Goal: Entertainment & Leisure: Consume media (video, audio)

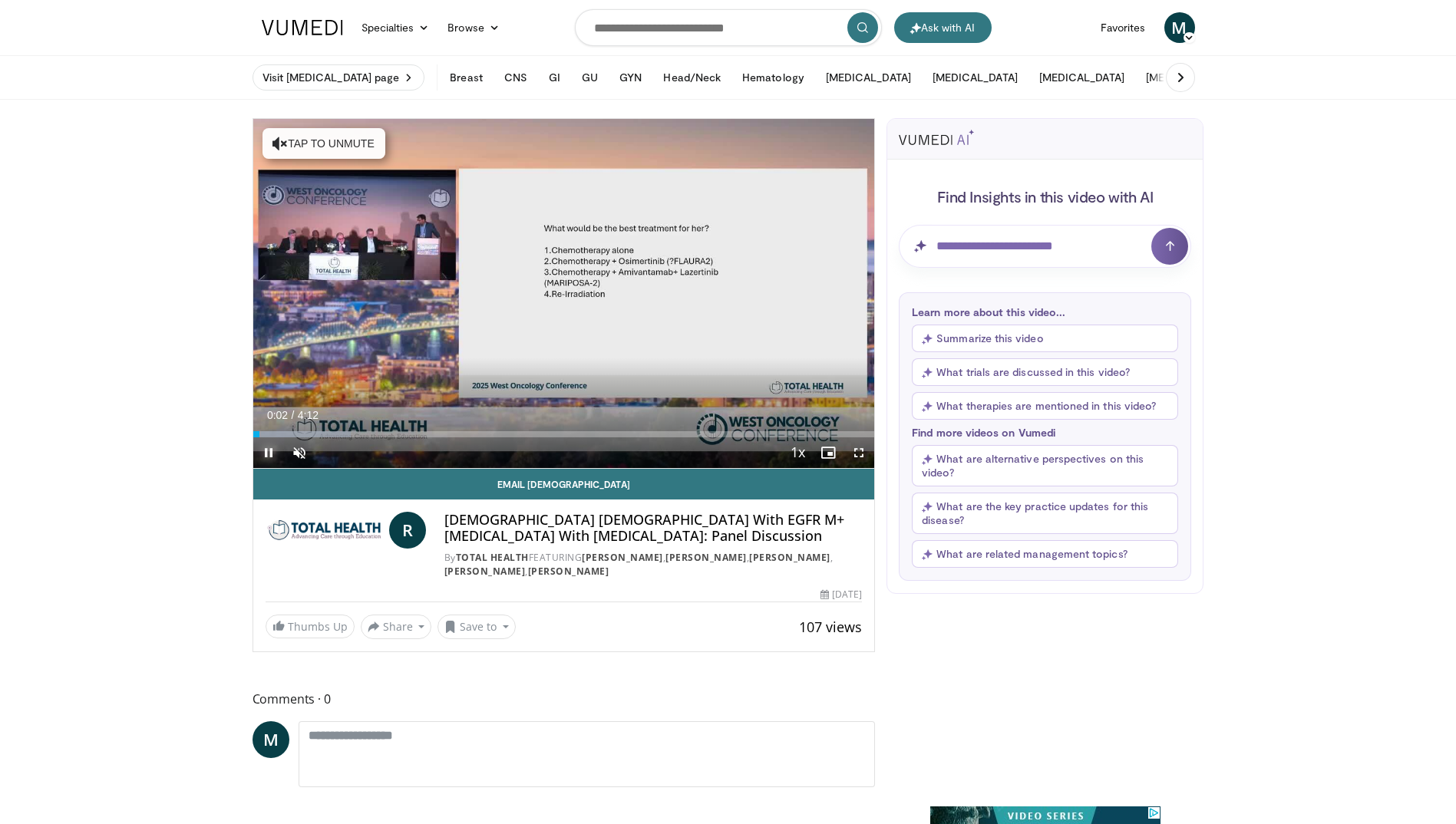
click at [268, 450] on span "Video Player" at bounding box center [268, 452] width 31 height 31
drag, startPoint x: 857, startPoint y: 453, endPoint x: 861, endPoint y: 509, distance: 56.1
click at [857, 453] on span "Video Player" at bounding box center [859, 452] width 31 height 31
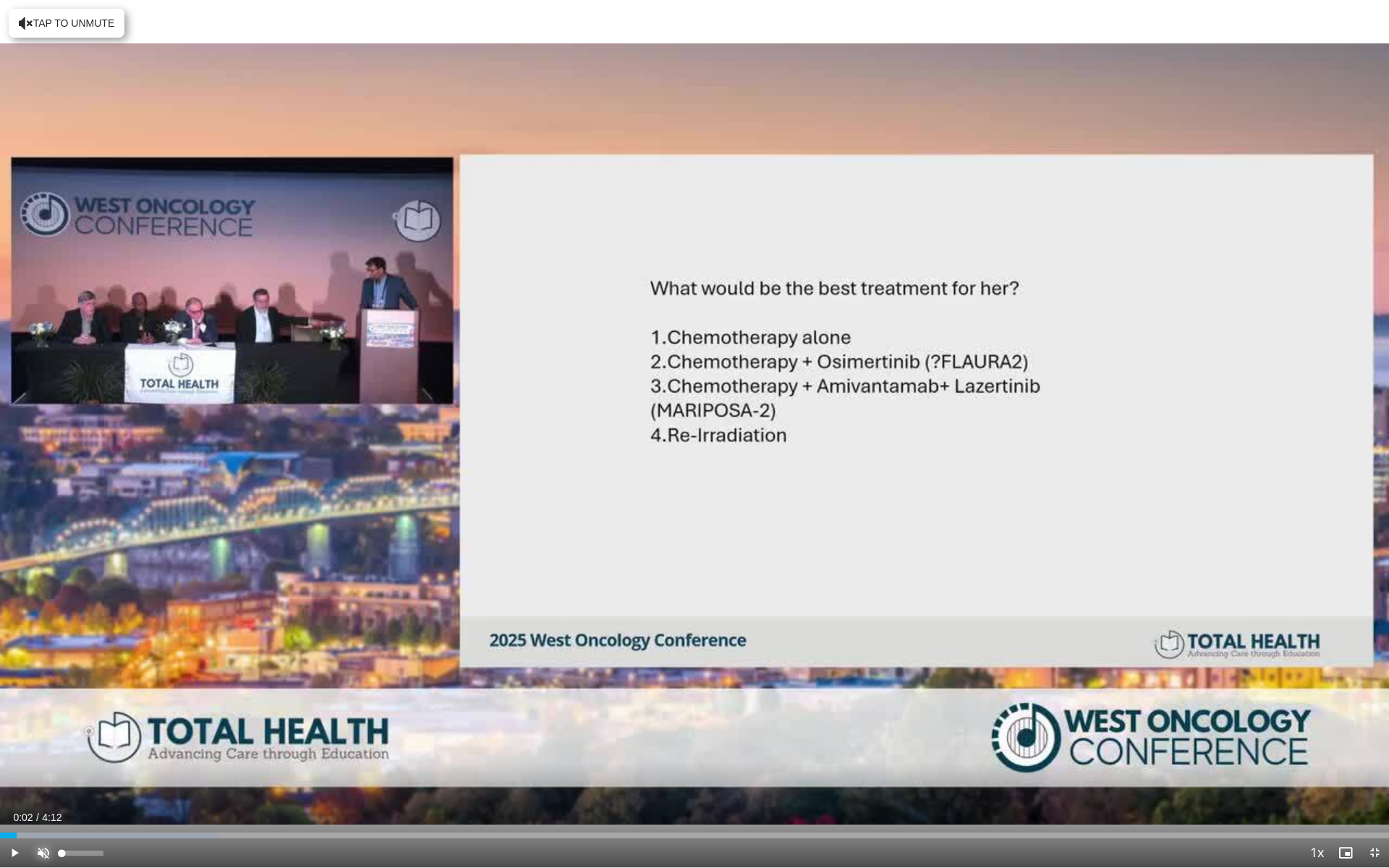
click at [42, 776] on span "Video Player" at bounding box center [43, 852] width 29 height 29
click at [14, 776] on span "Video Player" at bounding box center [14, 852] width 29 height 29
click at [41, 776] on span "Video Player" at bounding box center [43, 852] width 29 height 29
click at [9, 776] on span "Video Player" at bounding box center [14, 852] width 29 height 29
drag, startPoint x: 106, startPoint y: 835, endPoint x: 0, endPoint y: 829, distance: 106.2
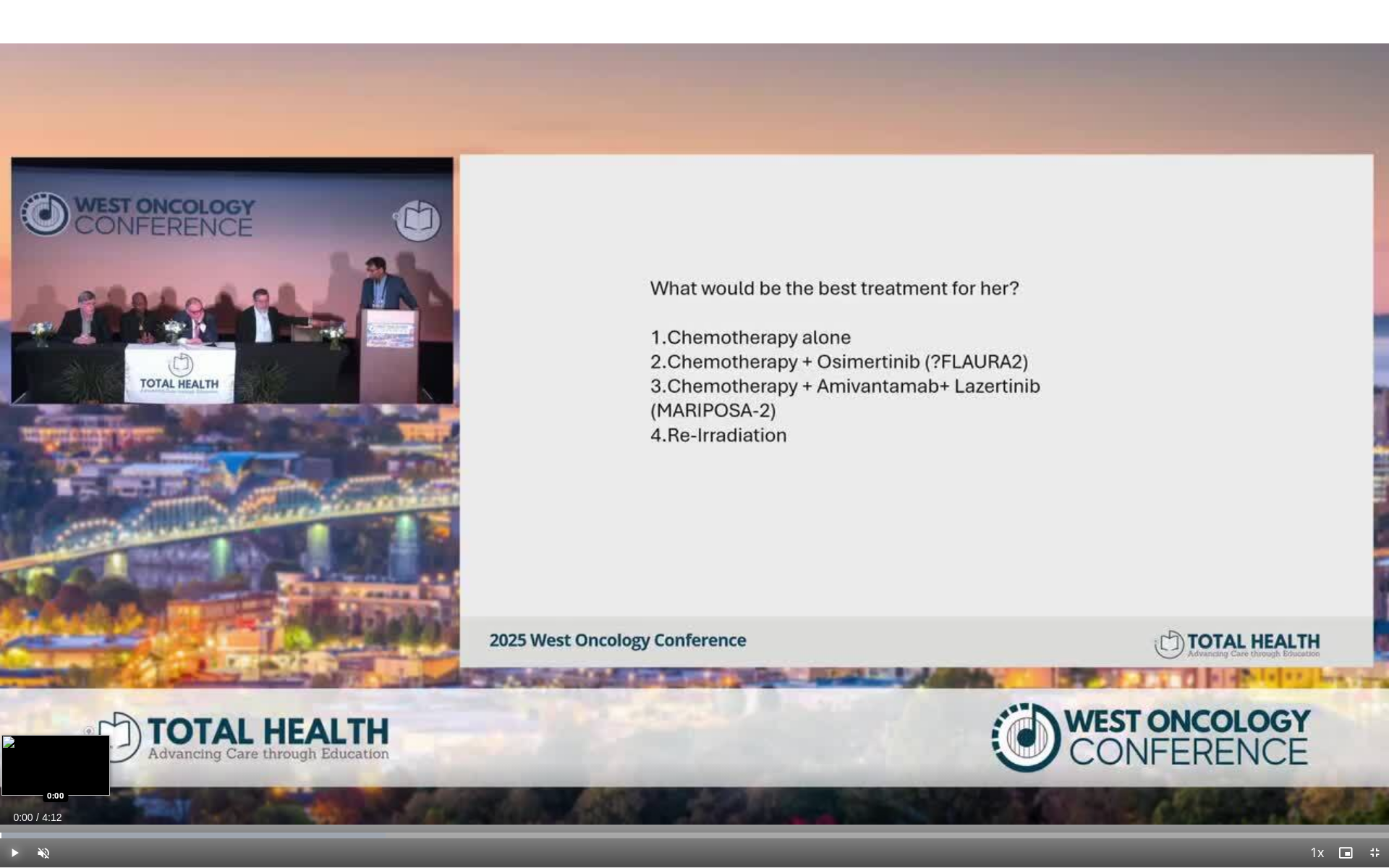
click at [0, 776] on div "Loaded : 27.78% 0:00 0:00" at bounding box center [694, 832] width 1389 height 14
click at [45, 776] on span "Video Player" at bounding box center [43, 852] width 29 height 29
click at [13, 776] on span "Video Player" at bounding box center [14, 852] width 29 height 29
click at [43, 776] on span "Video Player" at bounding box center [43, 852] width 29 height 29
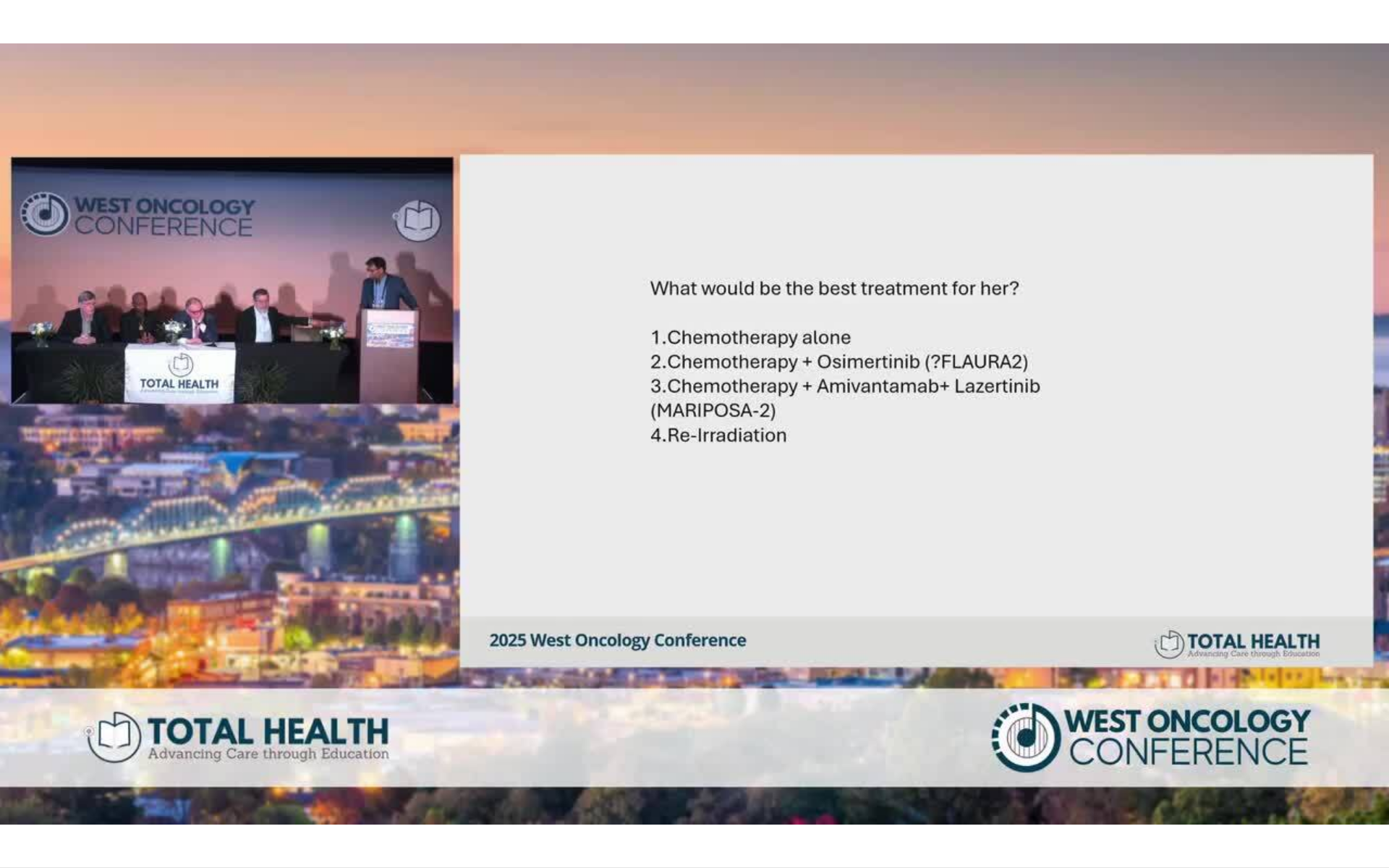
click at [43, 776] on div "10 seconds Tap to unmute" at bounding box center [694, 433] width 1389 height 867
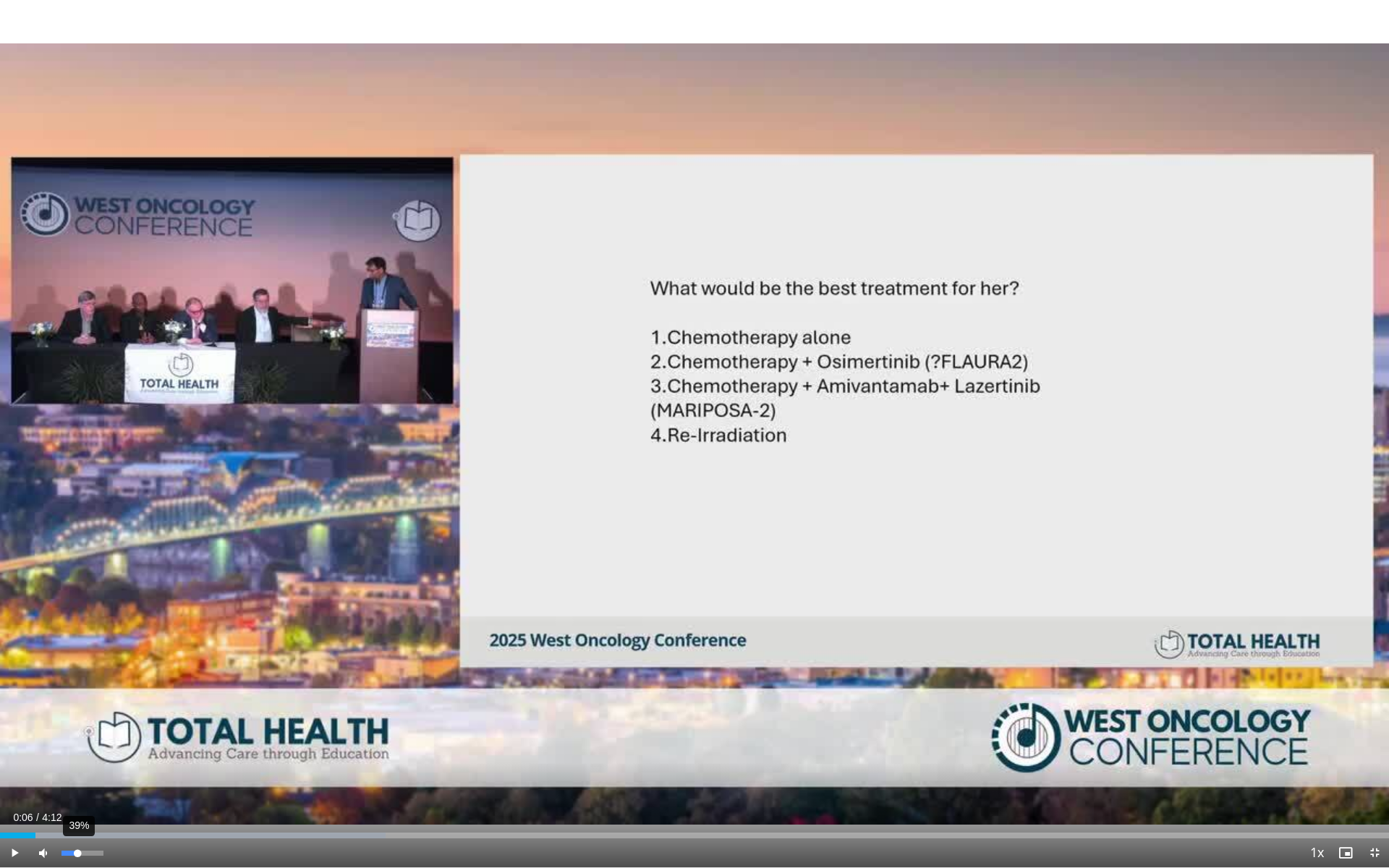
drag, startPoint x: 64, startPoint y: 853, endPoint x: 77, endPoint y: 856, distance: 13.3
click at [77, 776] on div "Volume Level" at bounding box center [69, 853] width 16 height 5
click at [9, 776] on span "Video Player" at bounding box center [14, 852] width 29 height 29
click at [16, 776] on span "Video Player" at bounding box center [14, 852] width 29 height 29
click at [11, 776] on span "Video Player" at bounding box center [14, 852] width 29 height 29
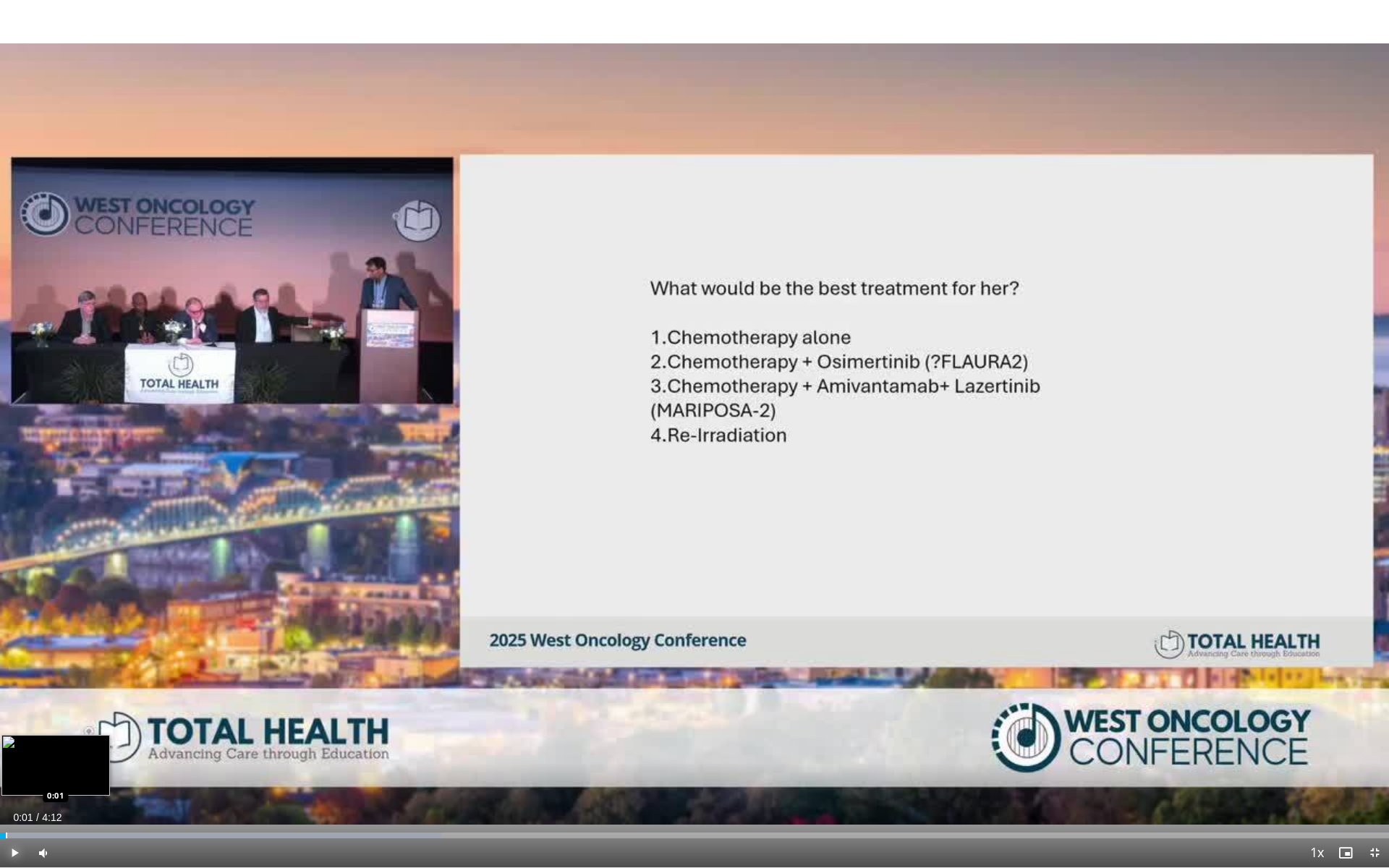
drag, startPoint x: 134, startPoint y: 838, endPoint x: 5, endPoint y: 837, distance: 129.0
click at [5, 776] on div "Progress Bar" at bounding box center [6, 835] width 2 height 5
click at [82, 776] on div "Volume Level" at bounding box center [72, 853] width 20 height 5
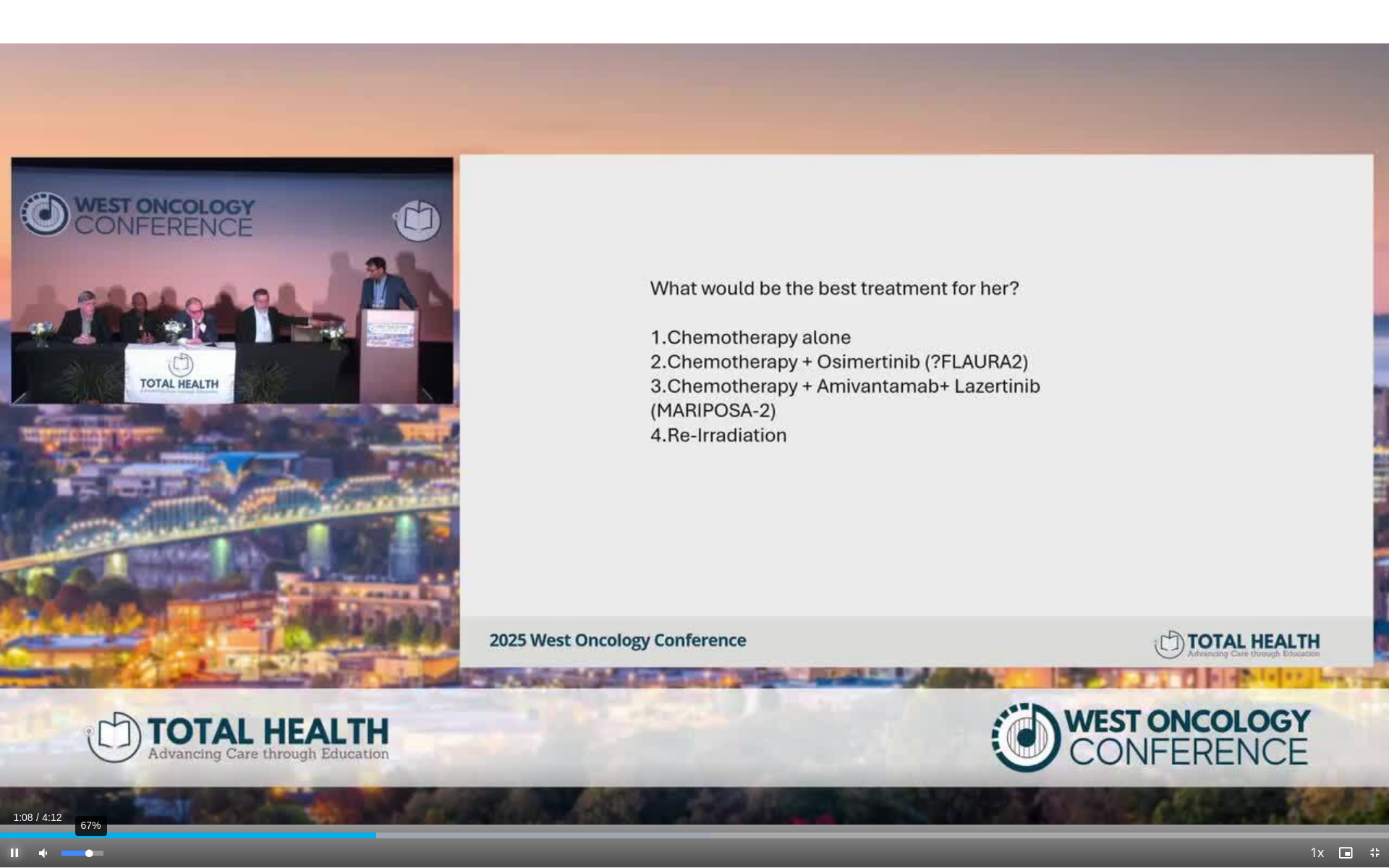
drag, startPoint x: 81, startPoint y: 855, endPoint x: 89, endPoint y: 855, distance: 8.0
click at [89, 776] on div "Volume Level" at bounding box center [75, 853] width 27 height 5
click at [88, 776] on video-js "**********" at bounding box center [694, 434] width 1389 height 868
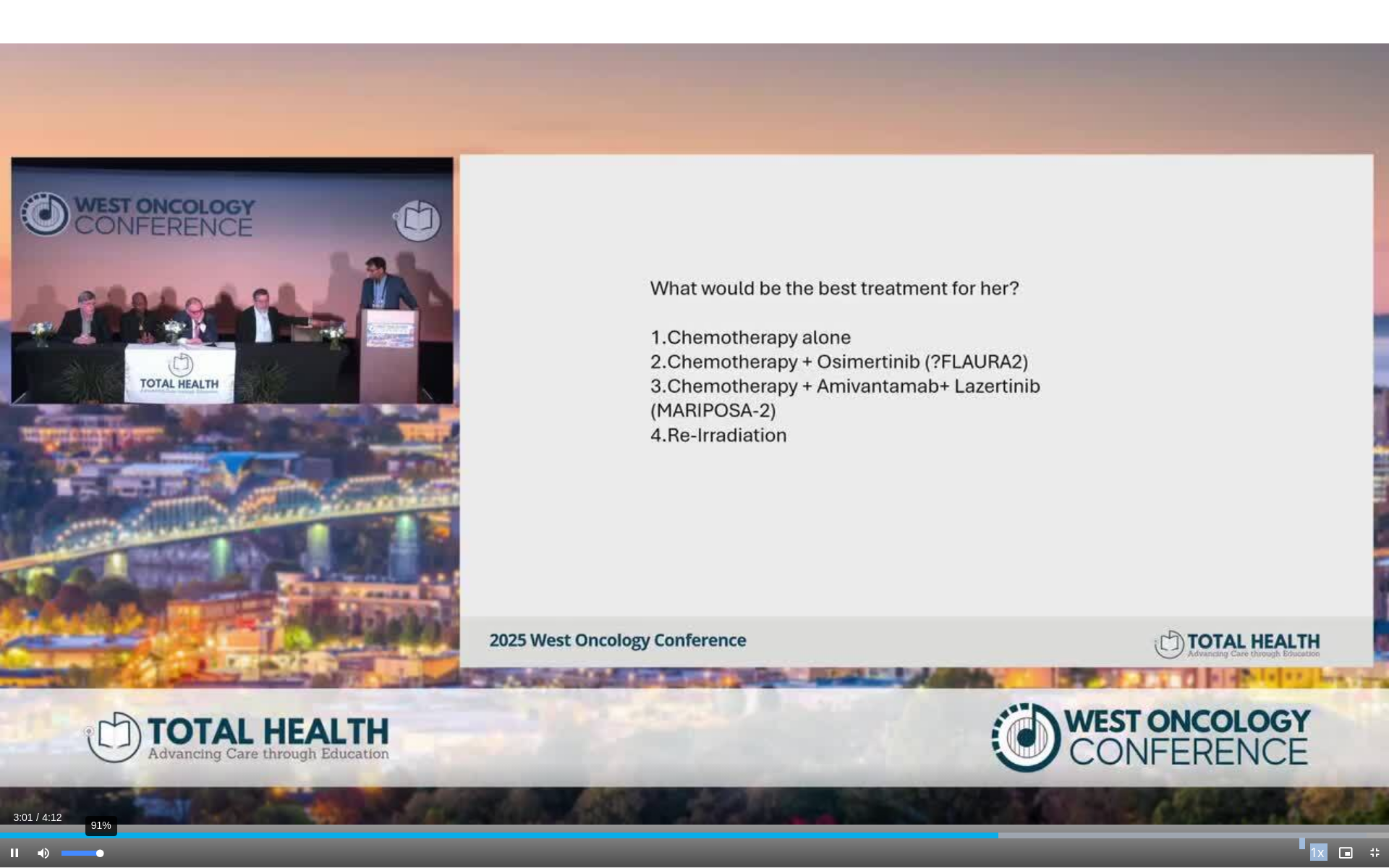
click at [100, 776] on div "Volume Level" at bounding box center [80, 853] width 38 height 5
click at [1372, 776] on span "Video Player" at bounding box center [1374, 852] width 29 height 29
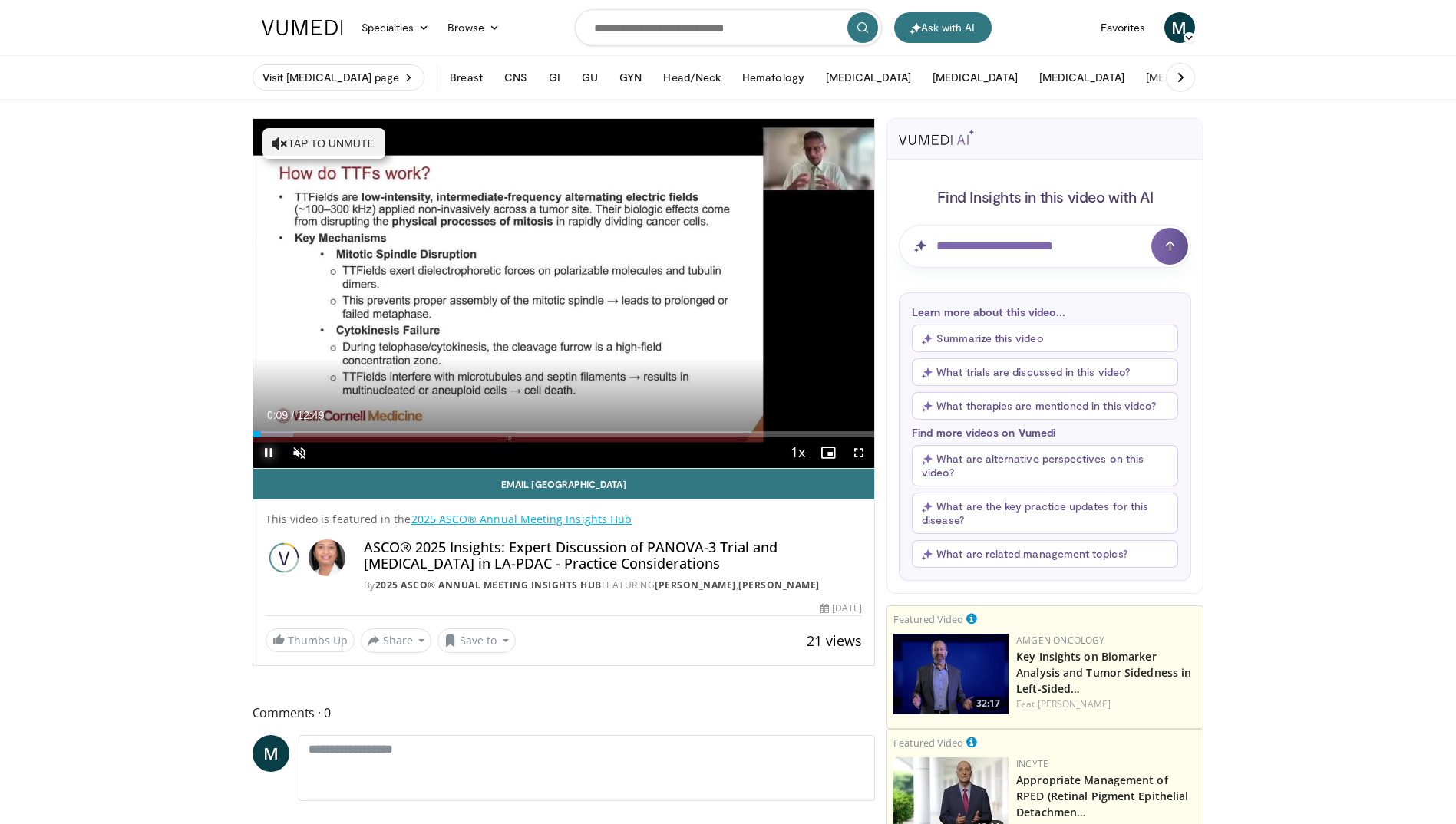
click at [266, 450] on span "Video Player" at bounding box center [268, 452] width 31 height 31
click at [859, 452] on span "Video Player" at bounding box center [859, 452] width 31 height 31
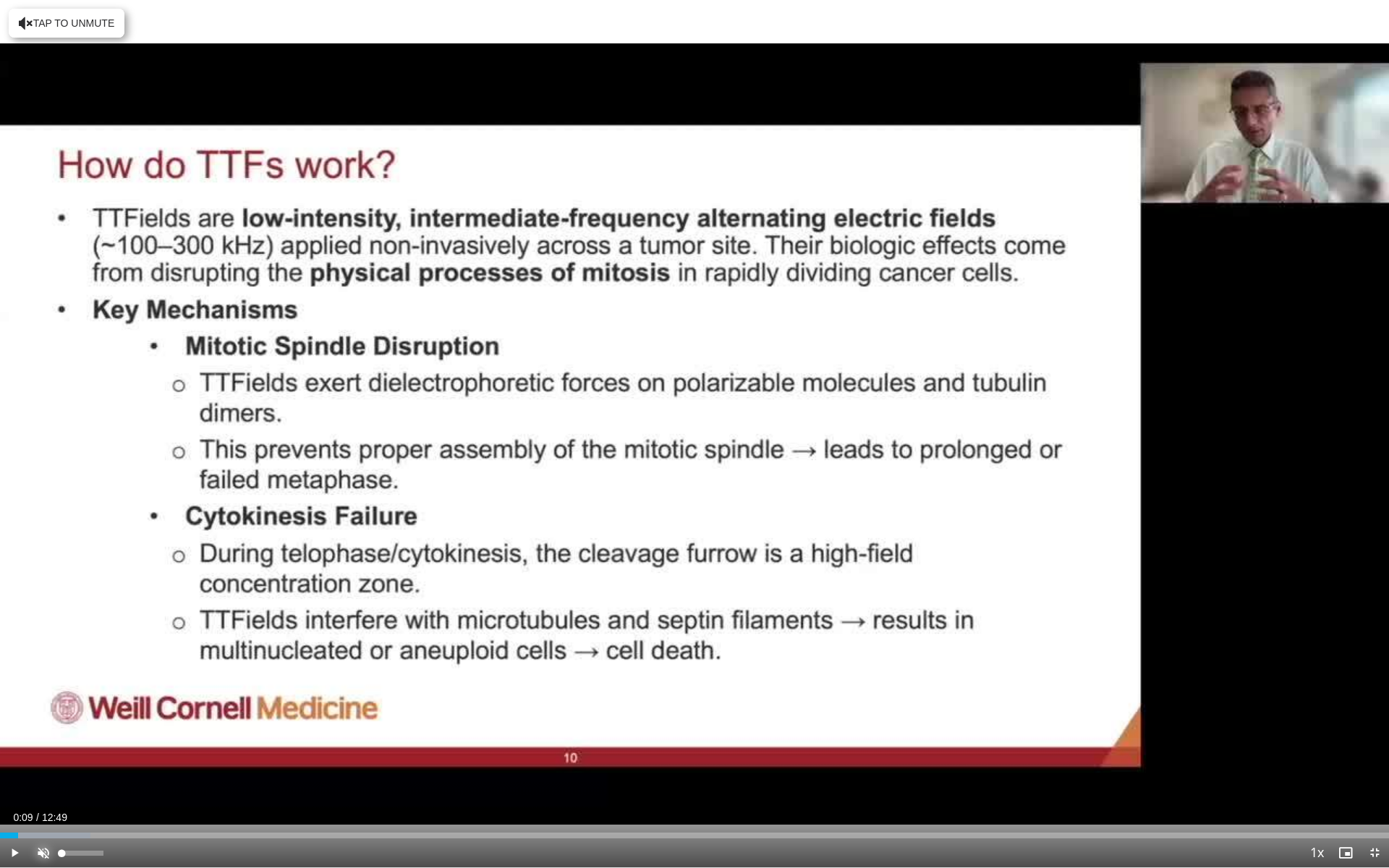
click at [45, 776] on span "Video Player" at bounding box center [43, 852] width 29 height 29
click at [14, 776] on span "Video Player" at bounding box center [14, 852] width 29 height 29
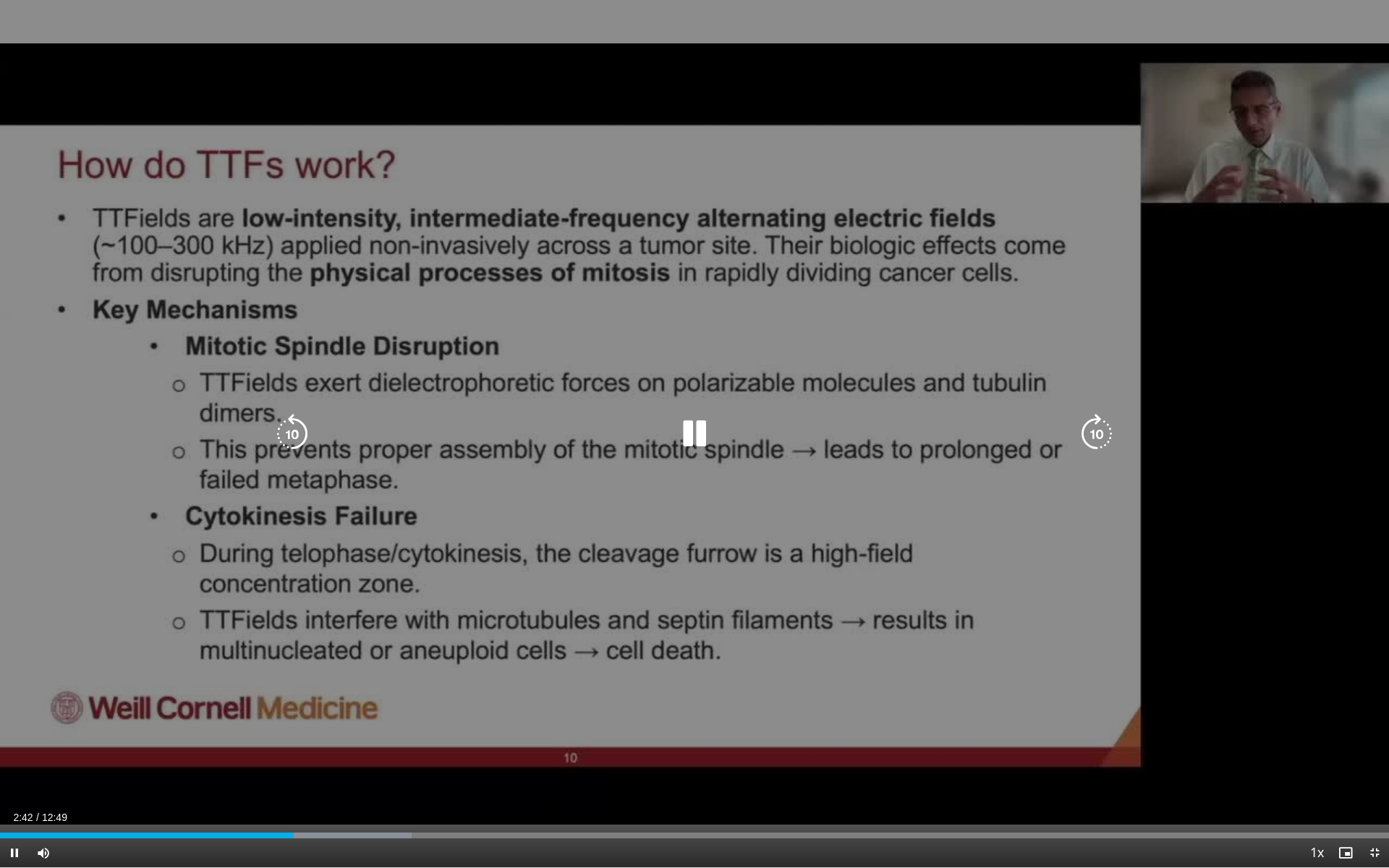
click at [682, 439] on icon "Video Player" at bounding box center [695, 434] width 41 height 41
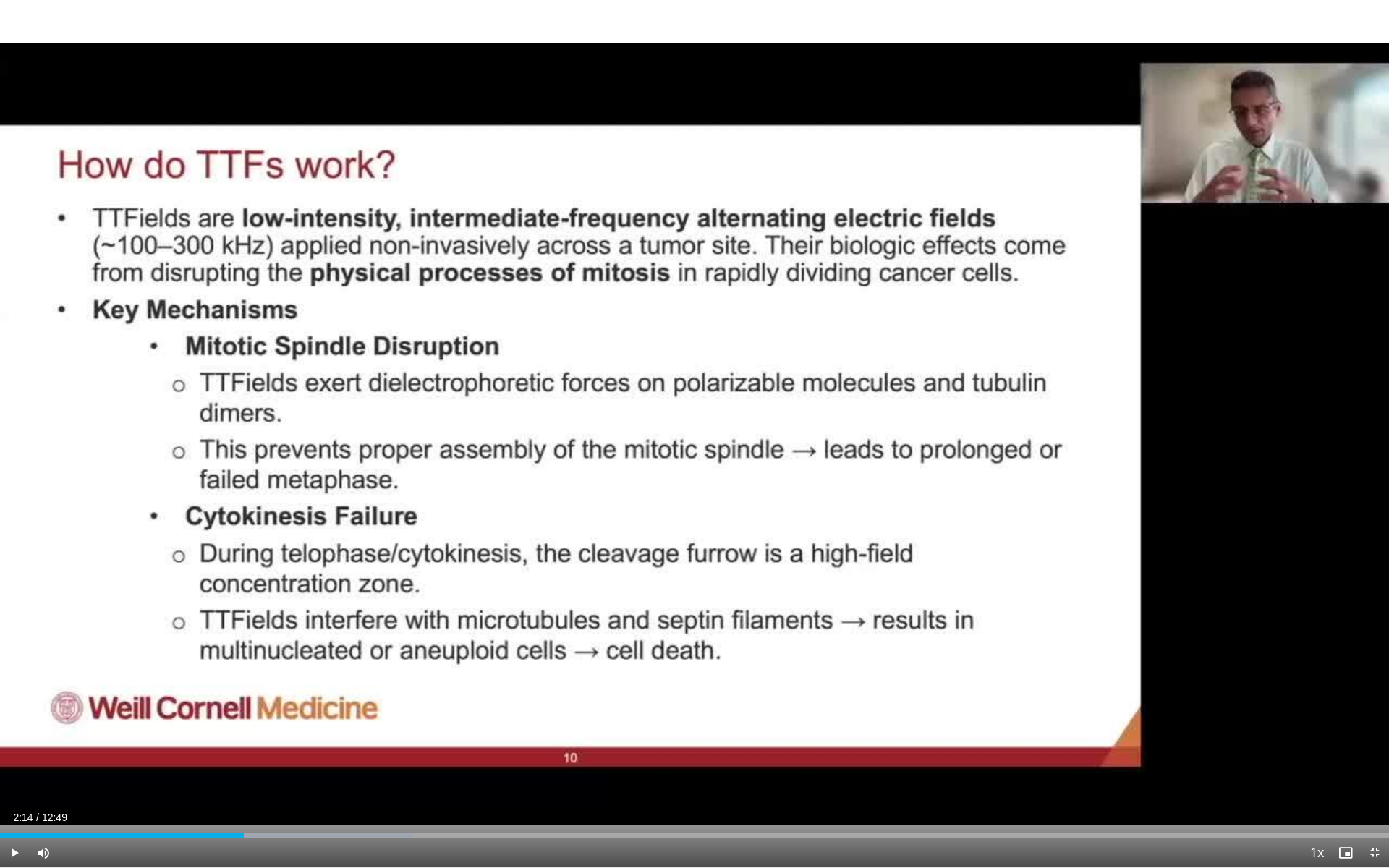
drag, startPoint x: 290, startPoint y: 838, endPoint x: 244, endPoint y: 841, distance: 46.1
click at [244, 776] on div "Current Time 2:14 / Duration 12:49 Play Skip Backward Skip Forward Mute 5% Load…" at bounding box center [694, 852] width 1389 height 29
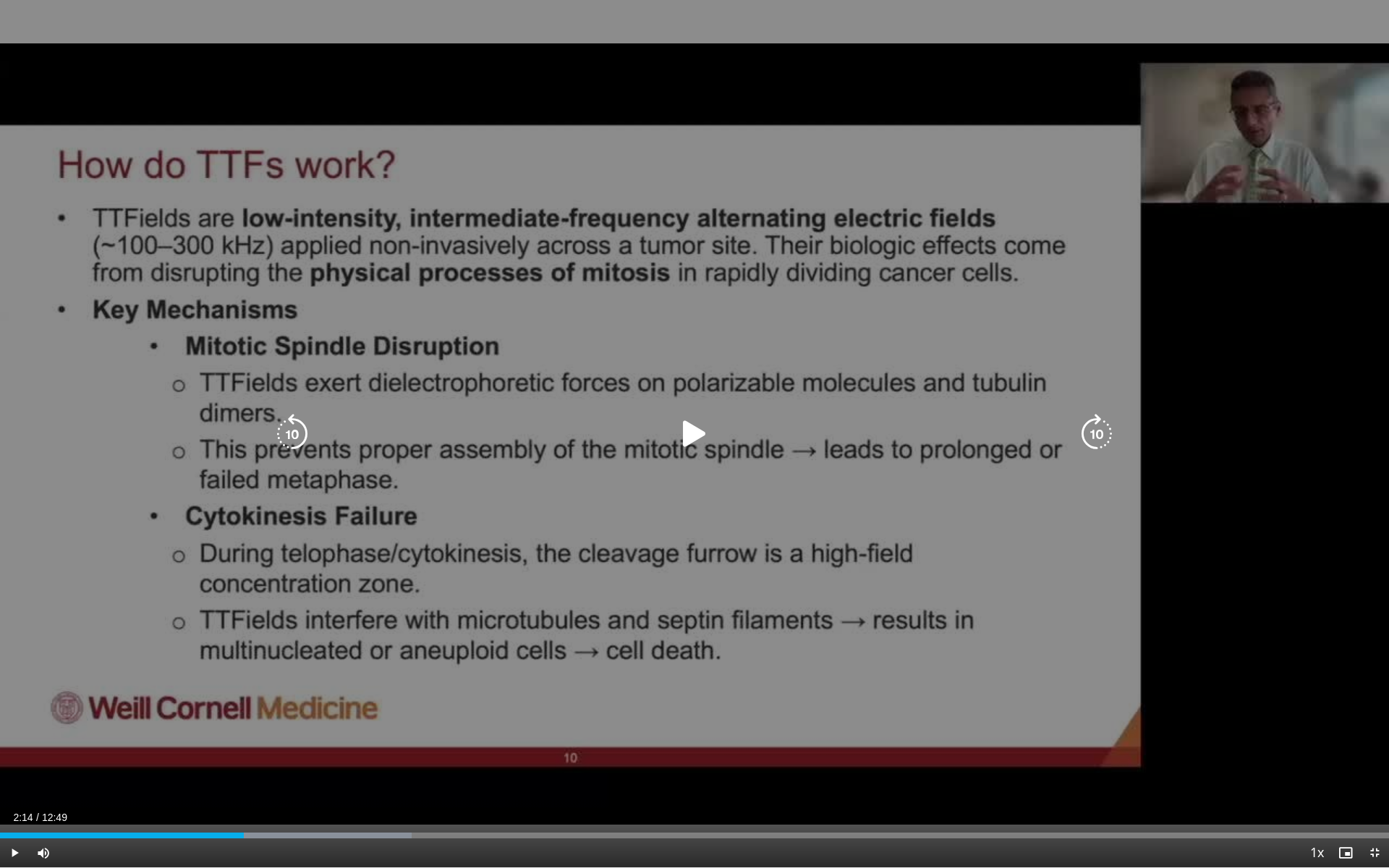
click at [692, 436] on icon "Video Player" at bounding box center [695, 434] width 41 height 41
click at [696, 439] on icon "Video Player" at bounding box center [695, 434] width 41 height 41
click at [695, 430] on icon "Video Player" at bounding box center [695, 434] width 41 height 41
click at [696, 436] on icon "Video Player" at bounding box center [695, 434] width 41 height 41
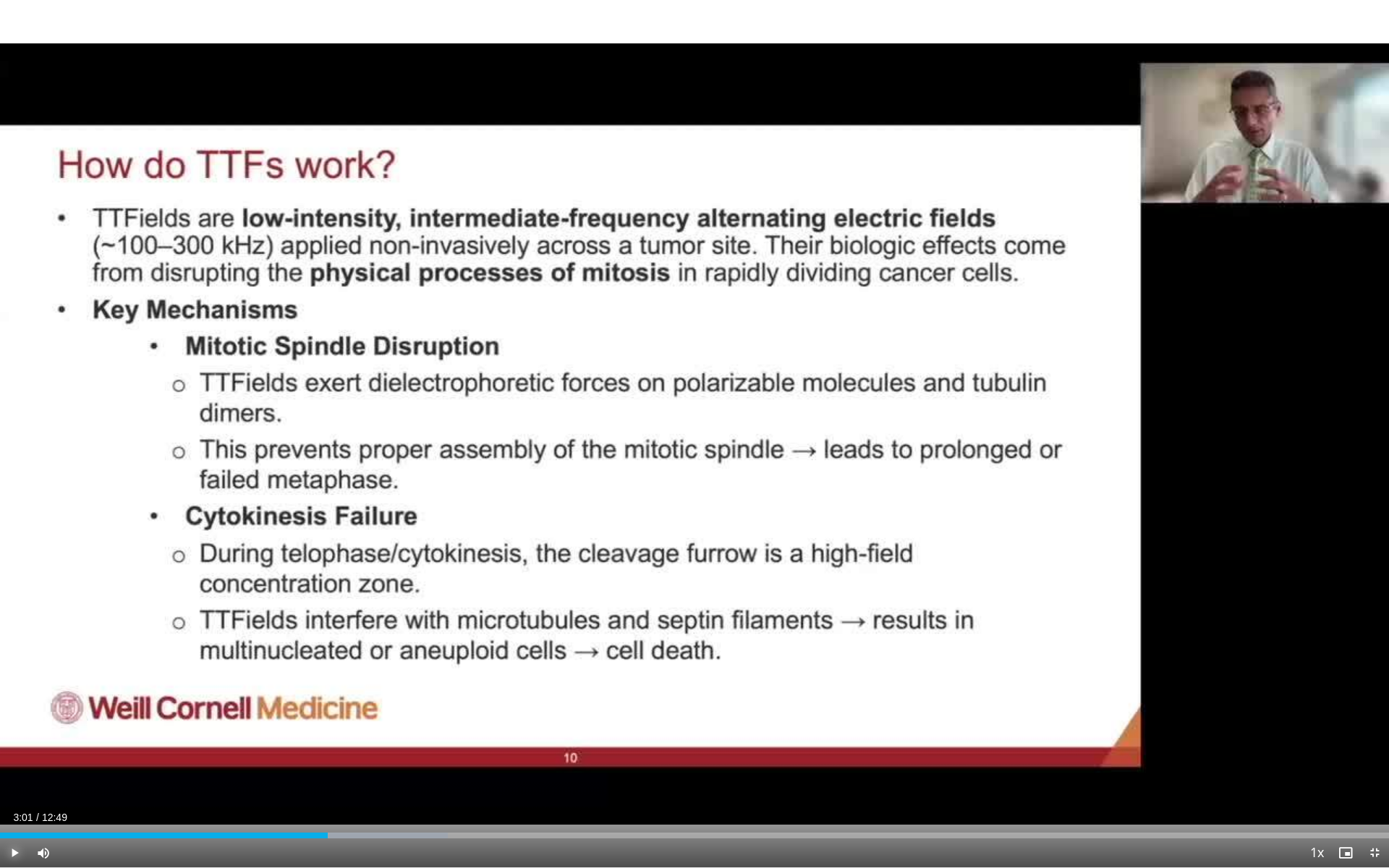
click at [15, 776] on span "Video Player" at bounding box center [14, 852] width 29 height 29
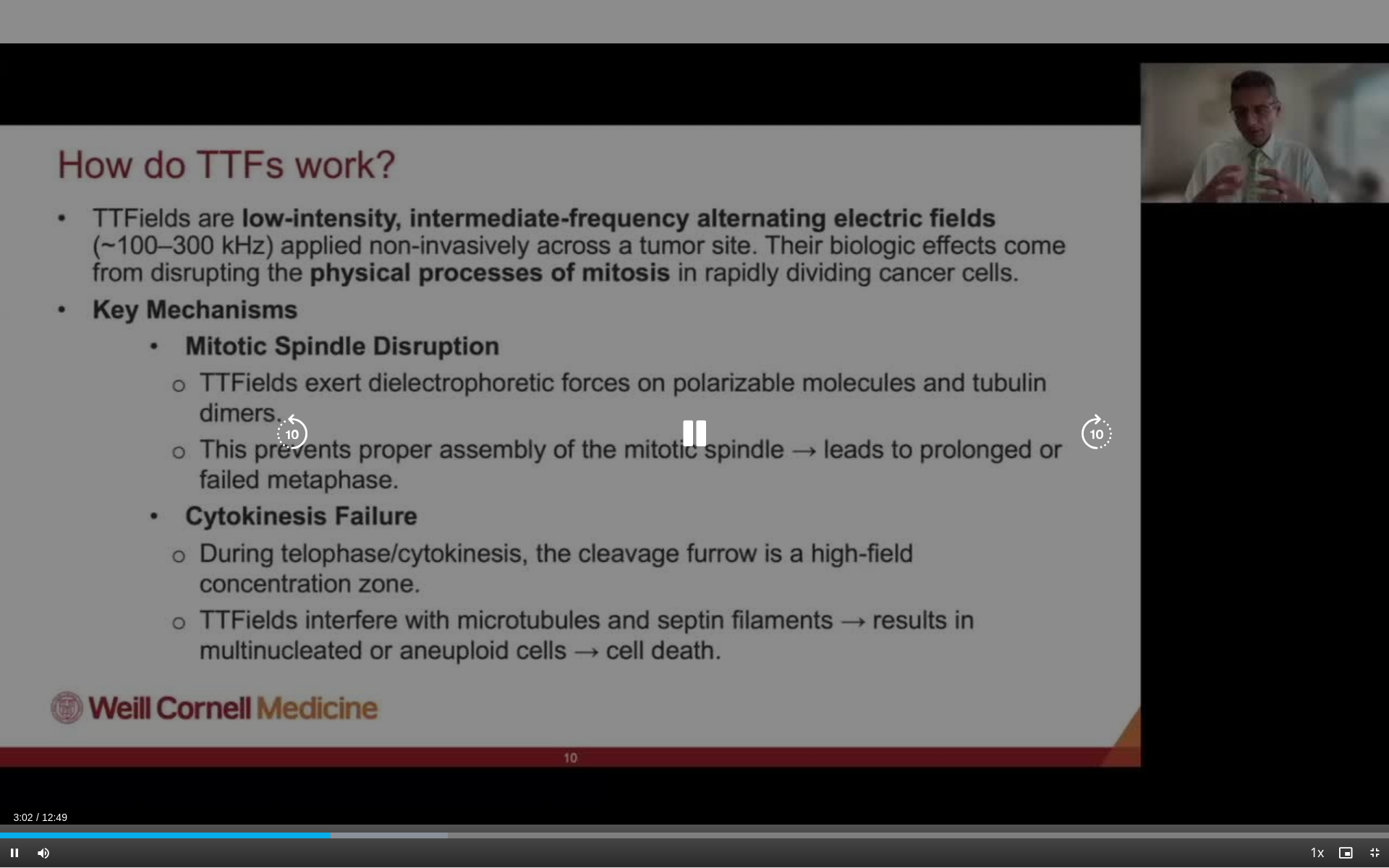
click at [695, 441] on icon "Video Player" at bounding box center [695, 434] width 41 height 41
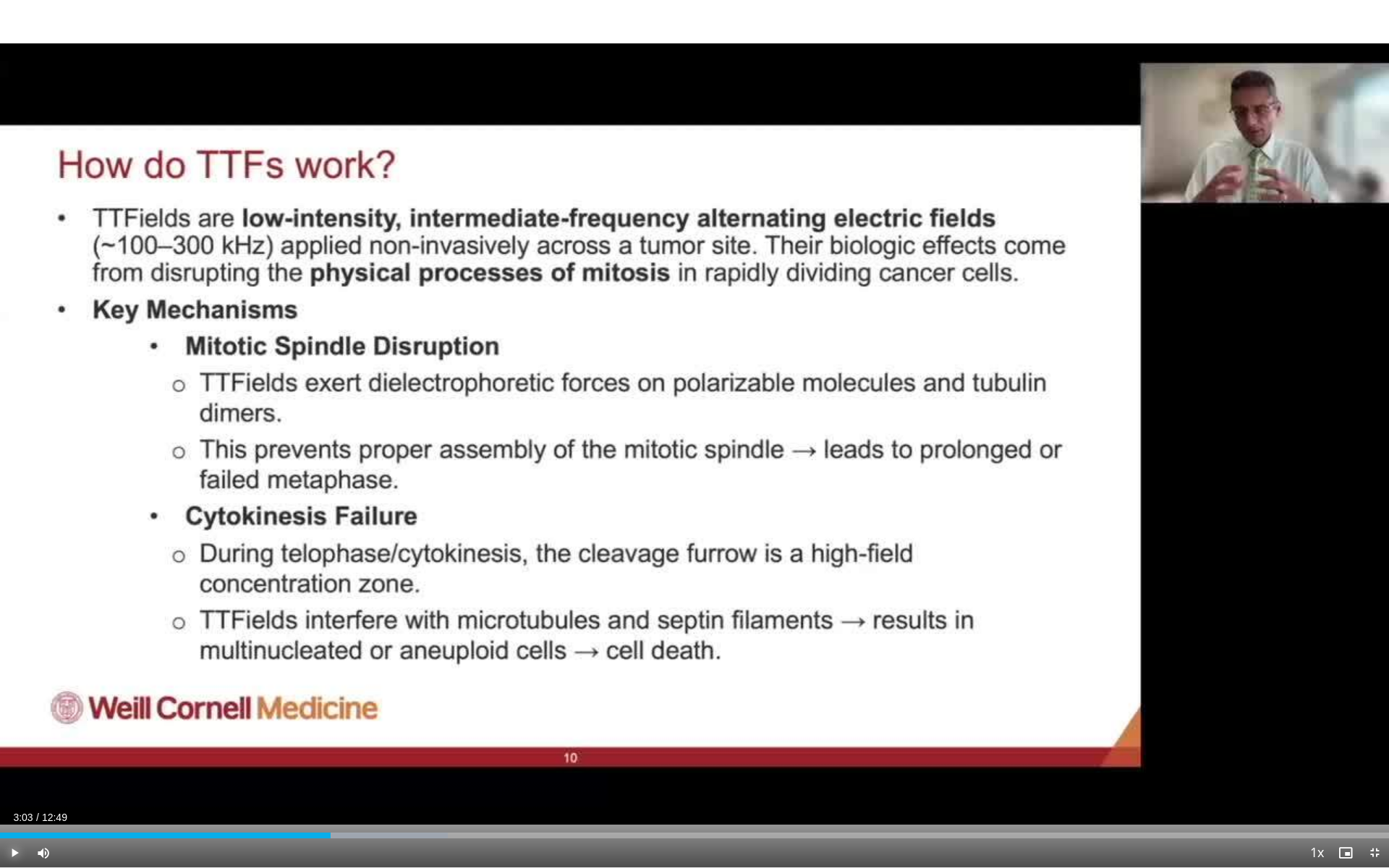
click at [15, 776] on span "Video Player" at bounding box center [14, 852] width 29 height 29
click at [17, 776] on span "Video Player" at bounding box center [14, 852] width 29 height 29
click at [16, 776] on span "Video Player" at bounding box center [14, 852] width 29 height 29
click at [12, 776] on span "Video Player" at bounding box center [14, 852] width 29 height 29
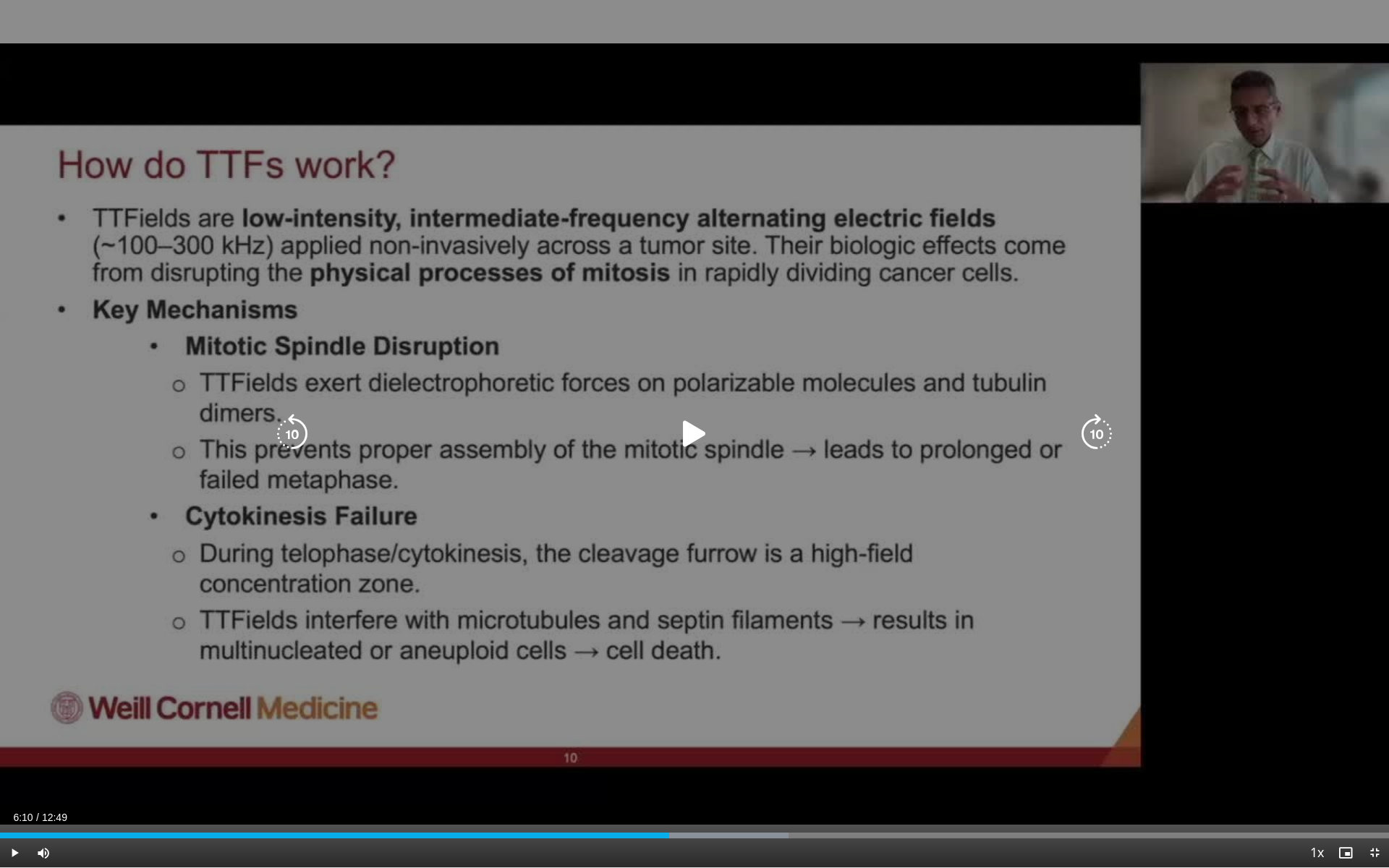
click at [686, 432] on icon "Video Player" at bounding box center [695, 434] width 41 height 41
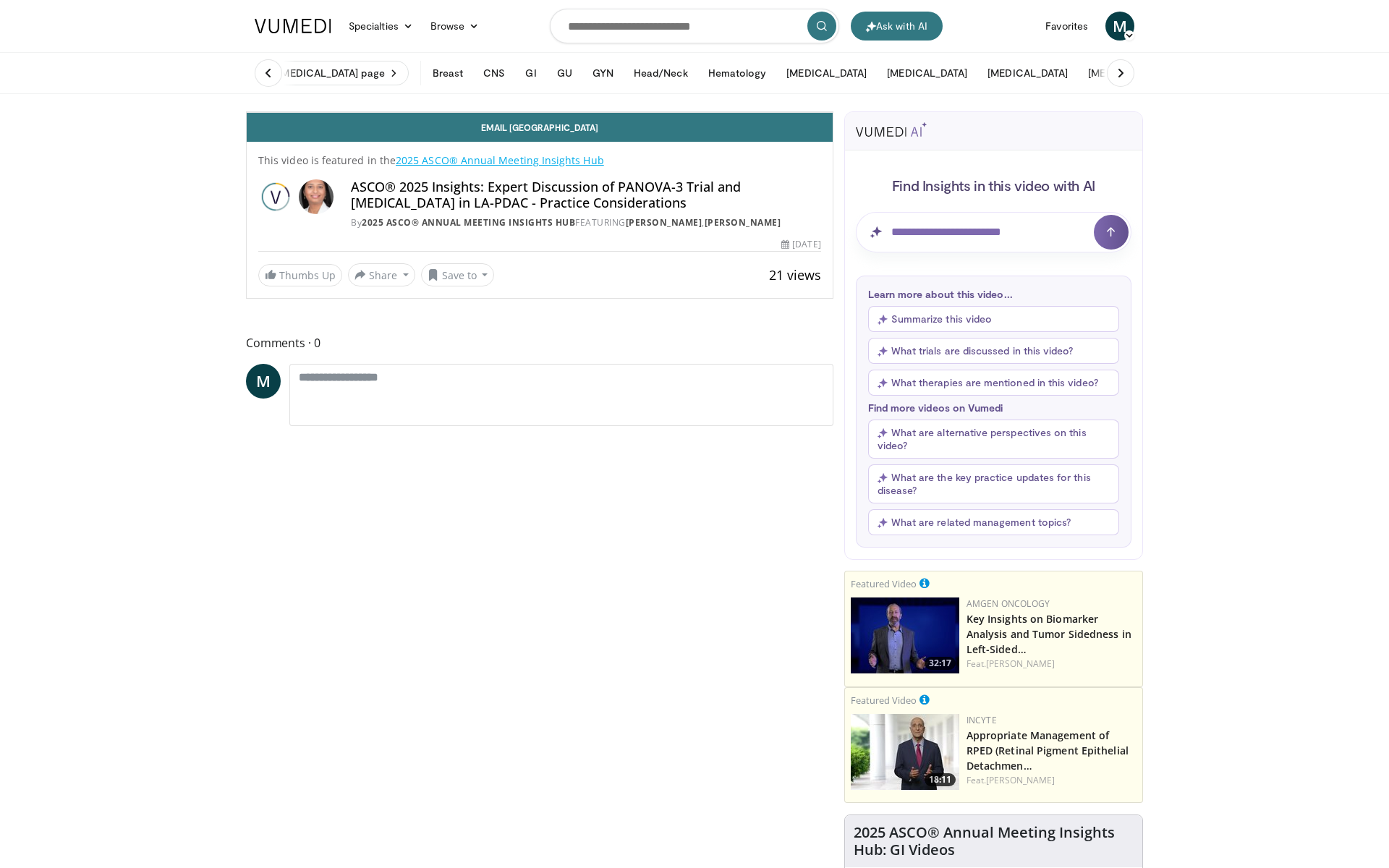
click at [560, 133] on icon "Video Player" at bounding box center [540, 112] width 41 height 41
click at [833, 112] on span "Video Player" at bounding box center [818, 98] width 29 height 29
